Goal: Communication & Community: Answer question/provide support

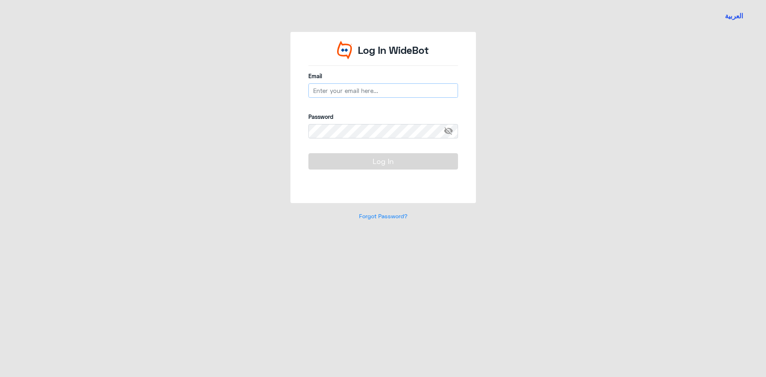
type input "[EMAIL_ADDRESS][DOMAIN_NAME]"
click at [342, 87] on input "[EMAIL_ADDRESS][DOMAIN_NAME]" at bounding box center [383, 90] width 150 height 14
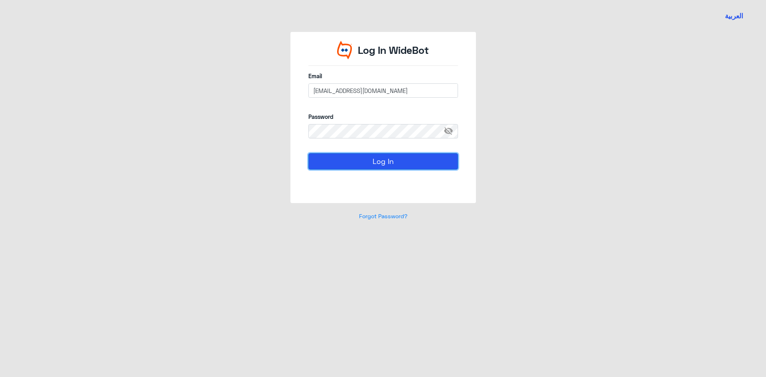
click at [337, 167] on button "Log In" at bounding box center [383, 161] width 150 height 16
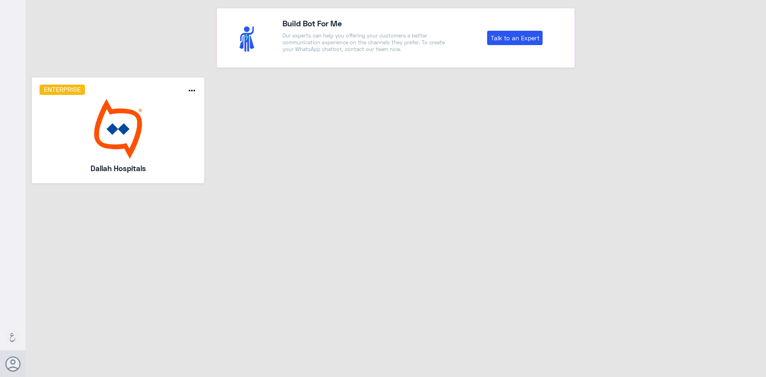
click at [141, 133] on img at bounding box center [118, 129] width 158 height 60
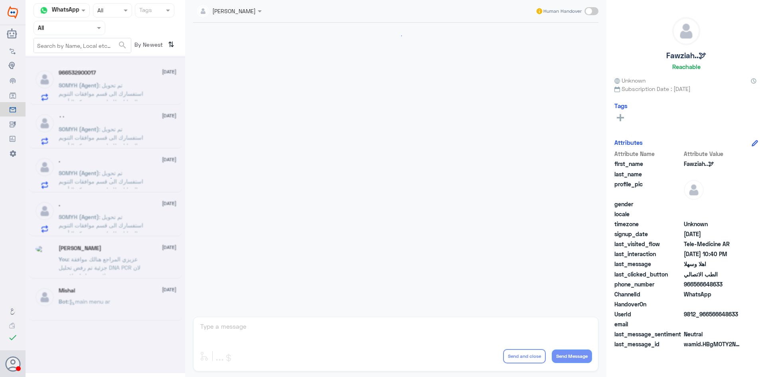
scroll to position [583, 0]
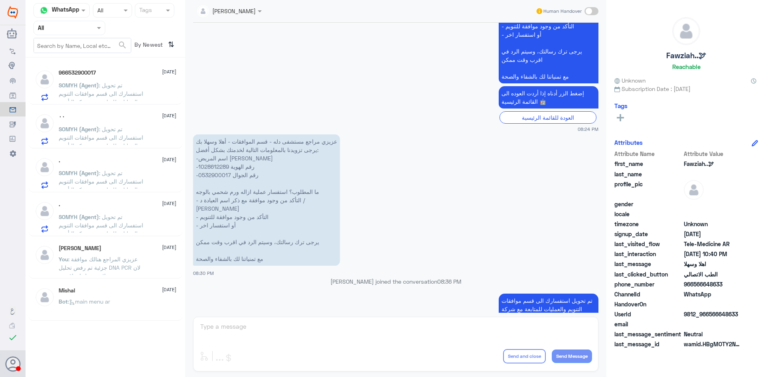
click at [112, 91] on span ": تم تحويل استفسارك الى قسم موافقات التنويم والعمليات للمتابعة مع شركة التأمين ." at bounding box center [101, 94] width 85 height 24
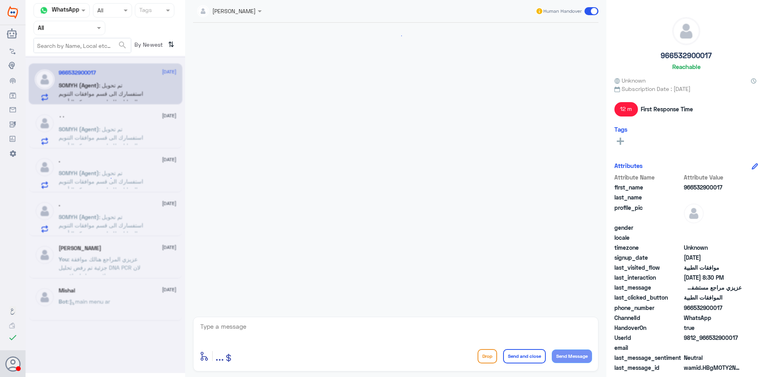
scroll to position [583, 0]
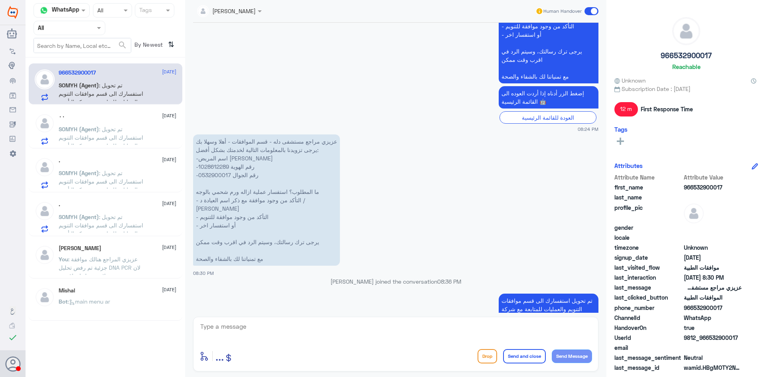
click at [135, 287] on div "Mishal [DATE]" at bounding box center [118, 290] width 118 height 7
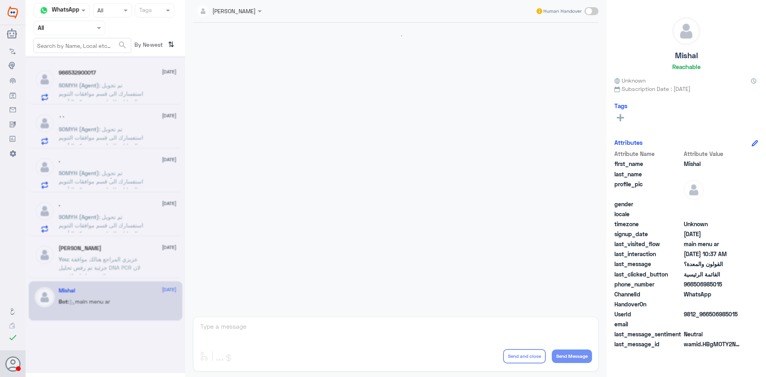
scroll to position [784, 0]
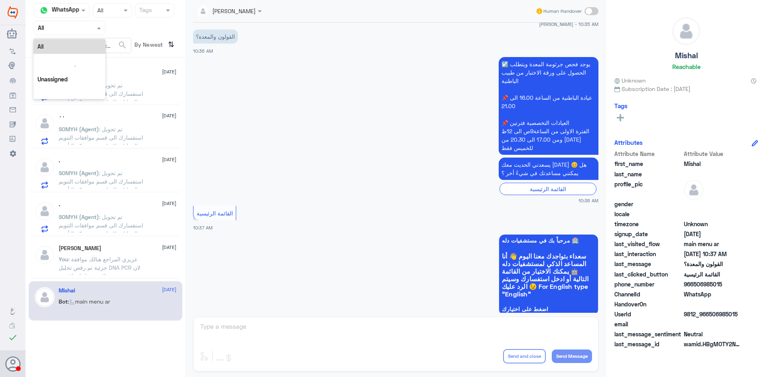
click at [76, 31] on input "text" at bounding box center [60, 27] width 44 height 9
click at [80, 92] on div "Your Team" at bounding box center [70, 100] width 72 height 18
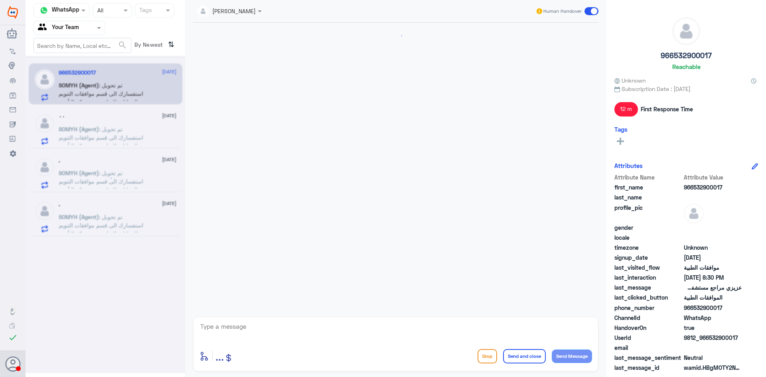
scroll to position [583, 0]
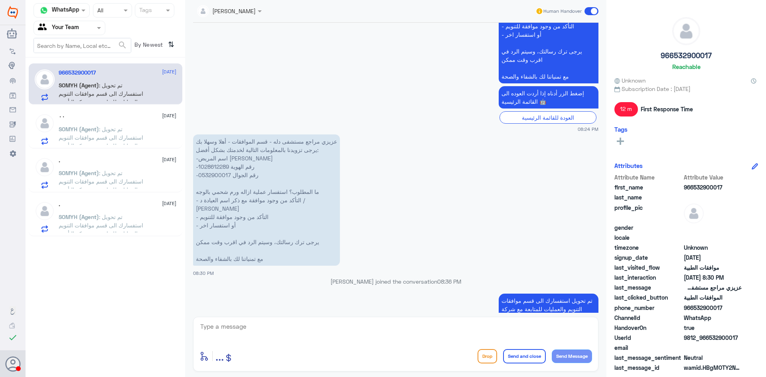
click at [73, 207] on div ". [DATE]" at bounding box center [118, 204] width 118 height 7
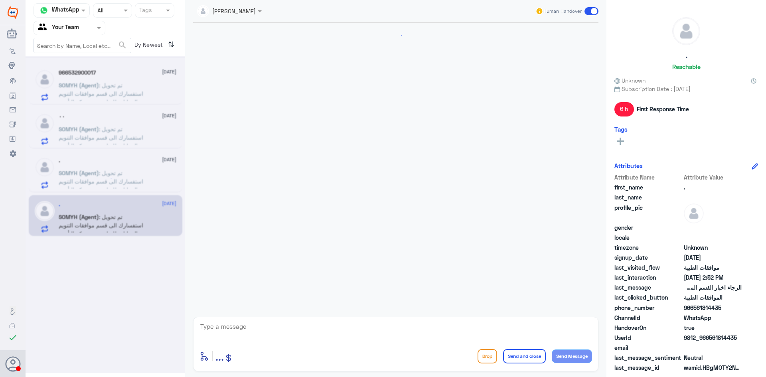
scroll to position [826, 0]
